Goal: Transaction & Acquisition: Purchase product/service

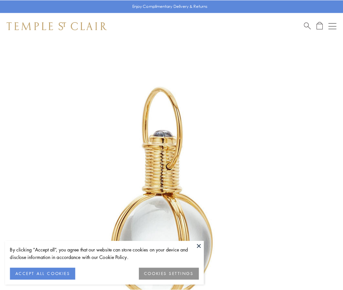
scroll to position [171, 0]
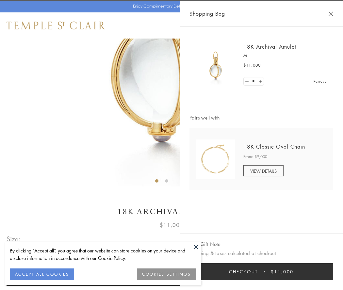
click at [261, 272] on button "Checkout $11,000" at bounding box center [262, 271] width 144 height 17
